Goal: Navigation & Orientation: Find specific page/section

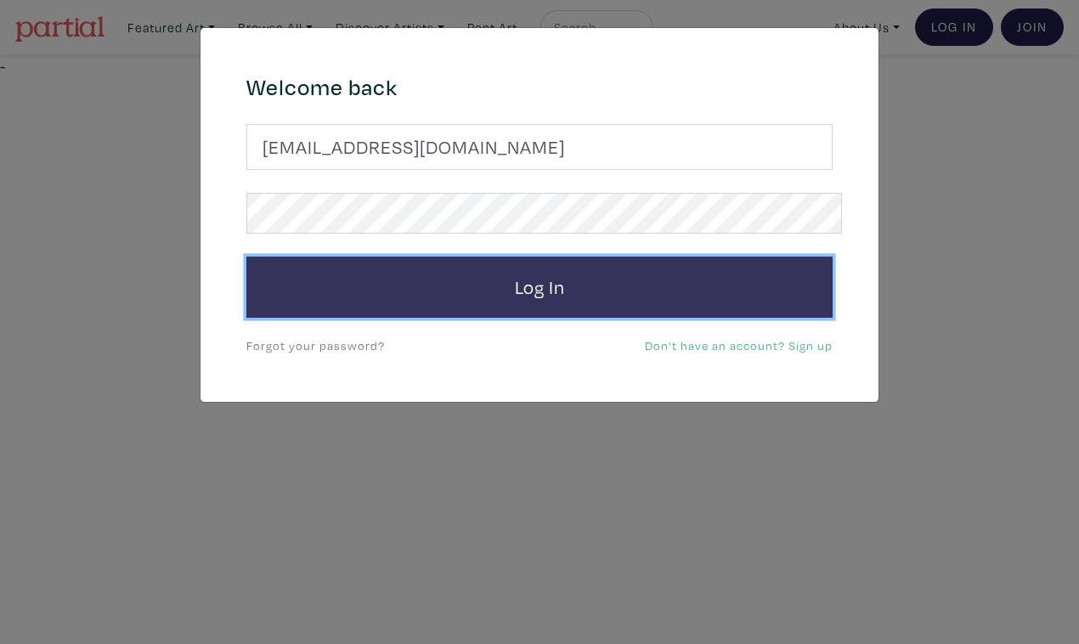
click at [529, 257] on button "Log In" at bounding box center [539, 287] width 586 height 61
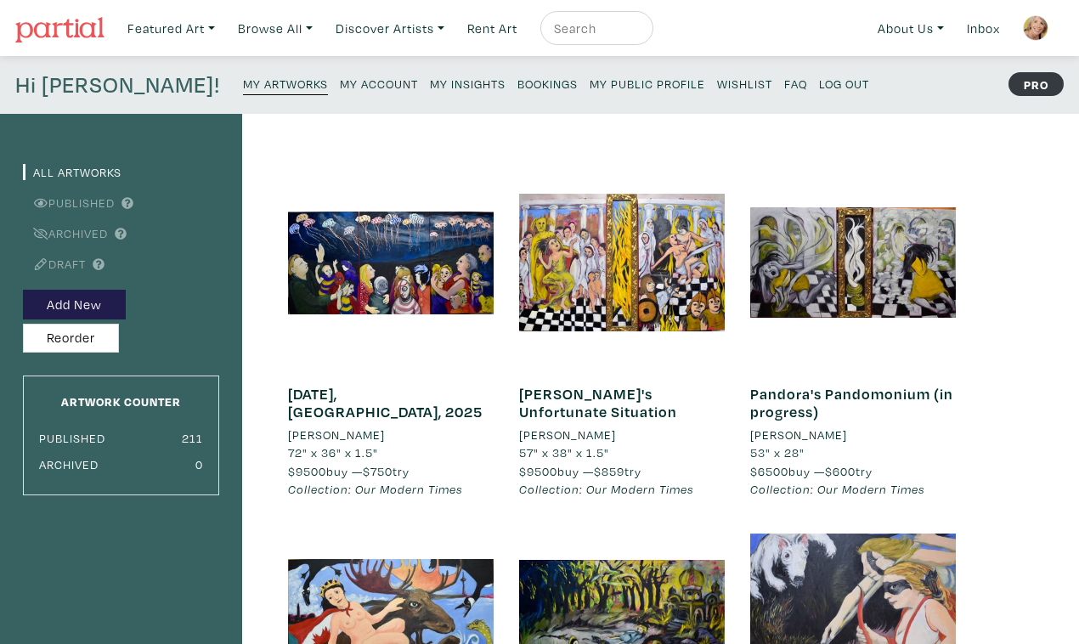
click at [430, 76] on small "My Insights" at bounding box center [468, 84] width 76 height 16
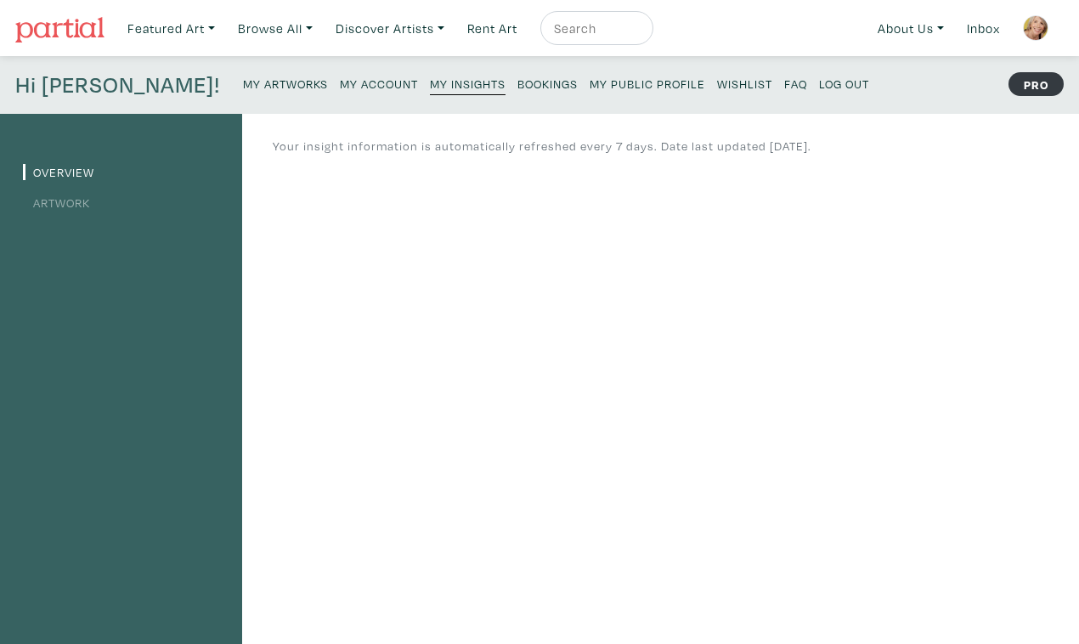
click at [589, 79] on small "My Public Profile" at bounding box center [647, 84] width 116 height 16
